Goal: Find specific page/section: Find specific page/section

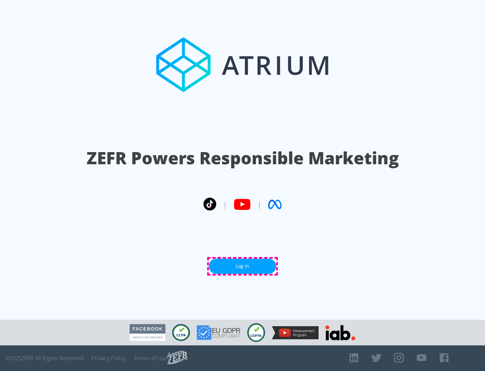
click at [243, 266] on link "Log In" at bounding box center [242, 265] width 67 height 15
